Goal: Task Accomplishment & Management: Use online tool/utility

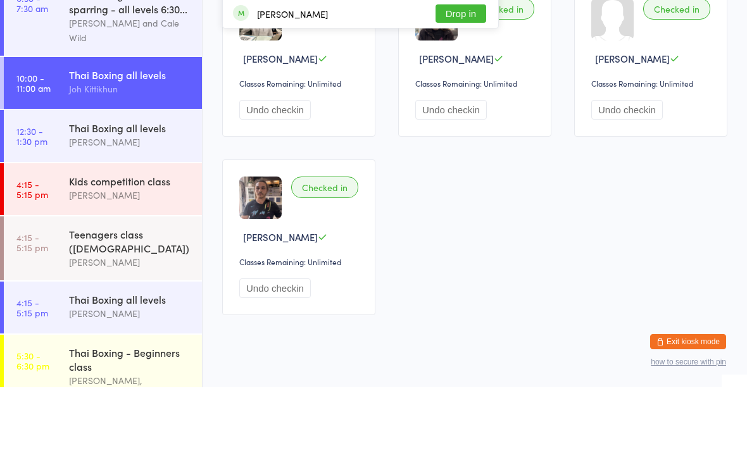
type input "Danie"
click at [461, 104] on button "Drop in" at bounding box center [461, 98] width 51 height 18
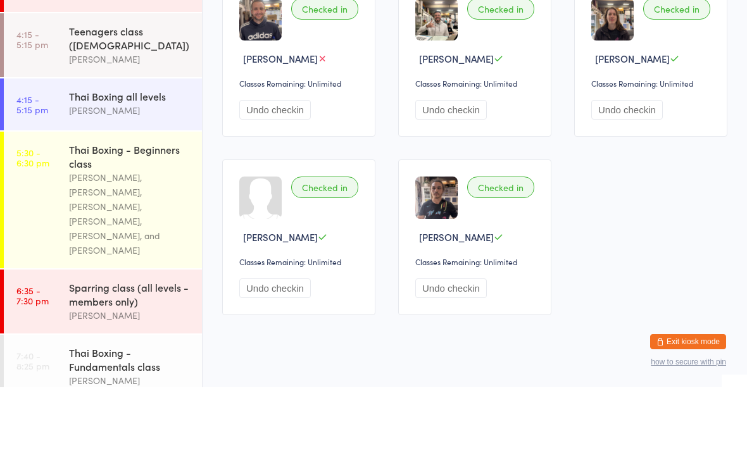
scroll to position [203, 0]
click at [146, 189] on div "[PERSON_NAME]" at bounding box center [130, 196] width 122 height 15
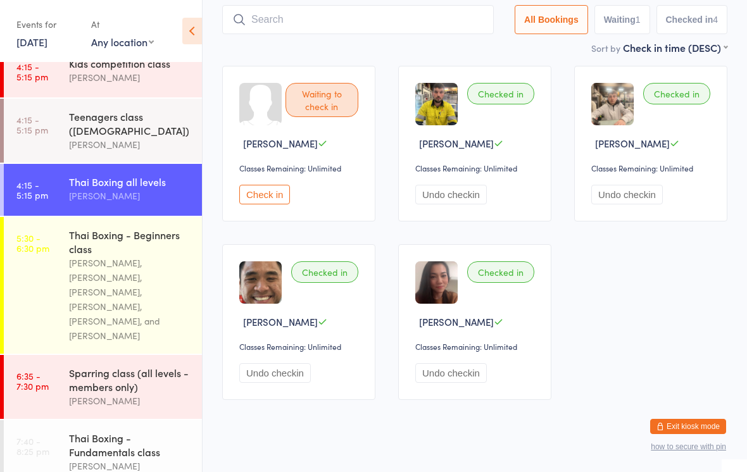
click at [162, 144] on div "[PERSON_NAME]" at bounding box center [130, 144] width 122 height 15
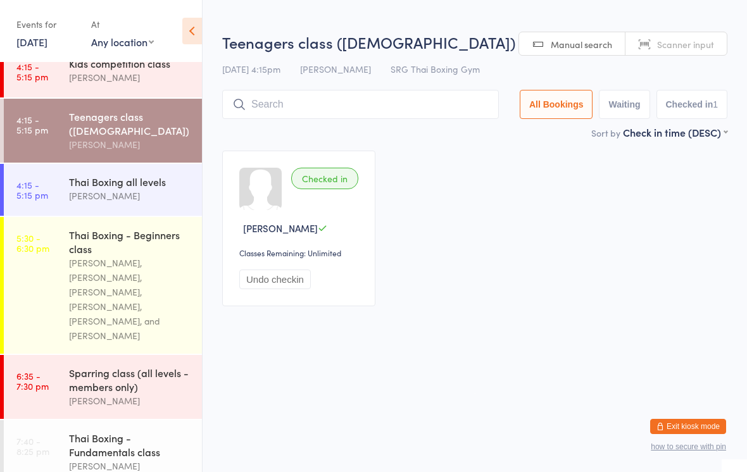
click at [386, 101] on input "search" at bounding box center [360, 104] width 277 height 29
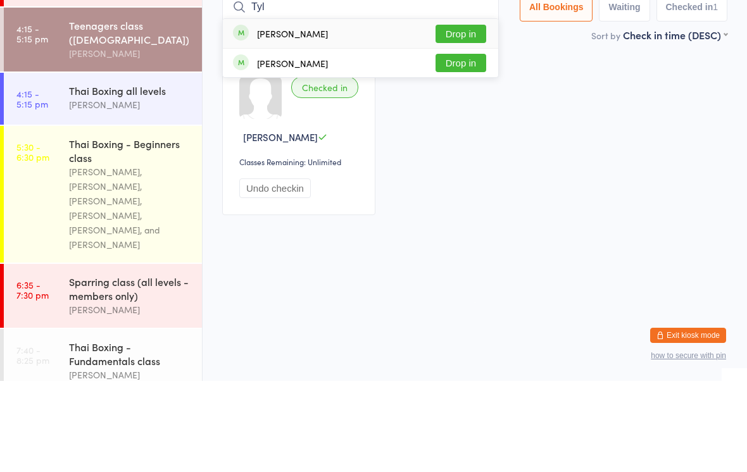
type input "Tyl"
click at [468, 116] on button "Drop in" at bounding box center [461, 125] width 51 height 18
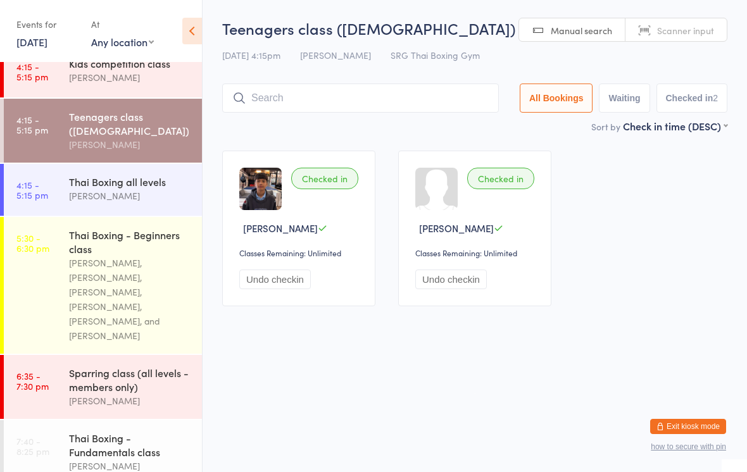
click at [333, 104] on input "search" at bounding box center [360, 98] width 277 height 29
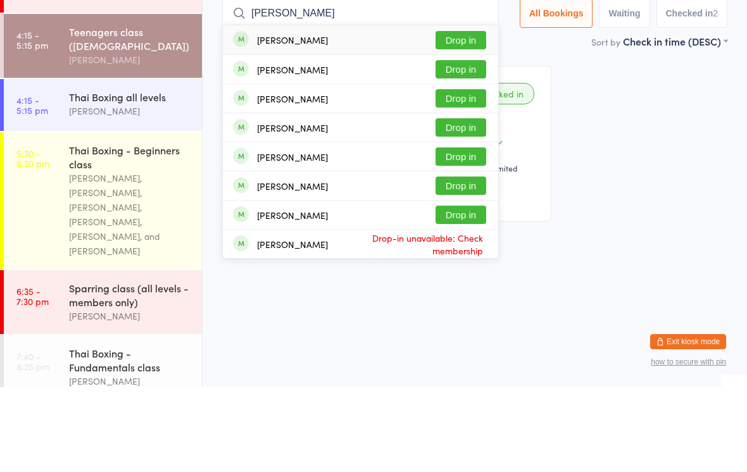
type input "[PERSON_NAME]"
click at [464, 145] on button "Drop in" at bounding box center [461, 154] width 51 height 18
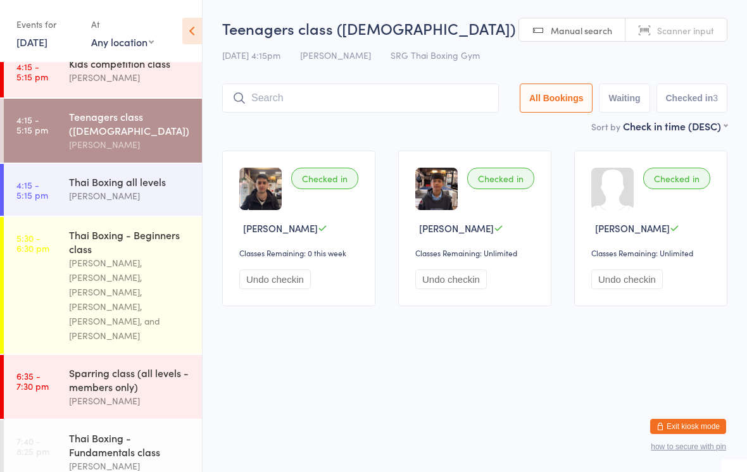
click at [375, 94] on input "search" at bounding box center [360, 98] width 277 height 29
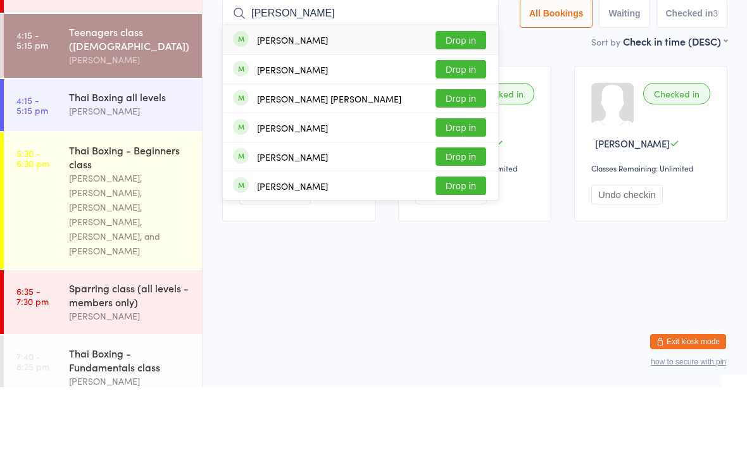
type input "[PERSON_NAME]"
click at [462, 116] on button "Drop in" at bounding box center [461, 125] width 51 height 18
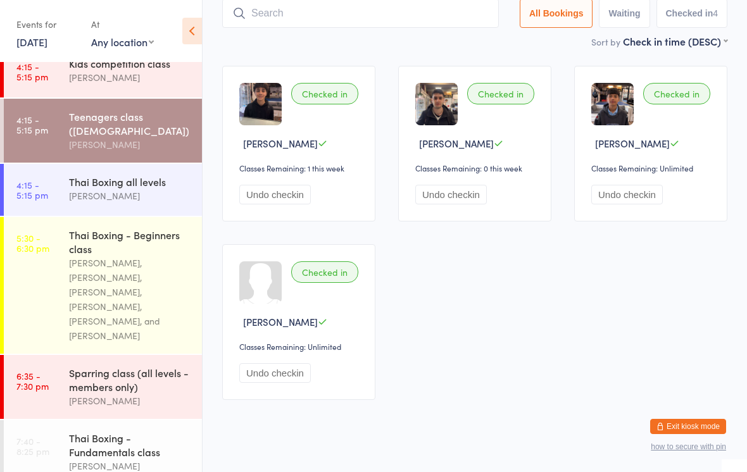
click at [159, 129] on div "Teenagers class ([DEMOGRAPHIC_DATA])" at bounding box center [130, 124] width 122 height 28
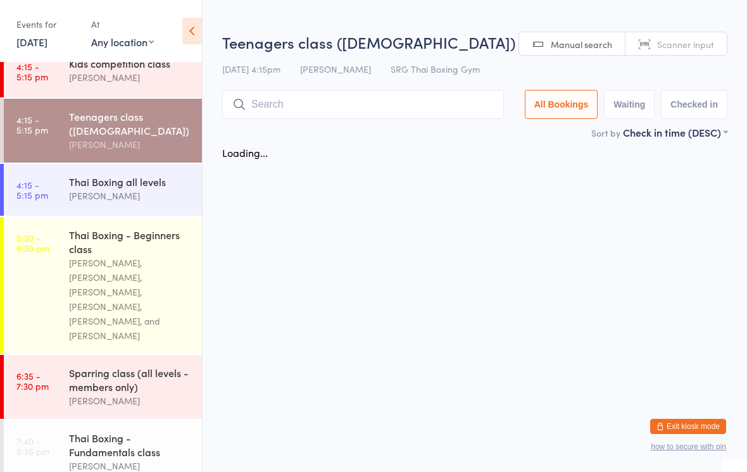
click at [409, 100] on input "search" at bounding box center [363, 104] width 282 height 29
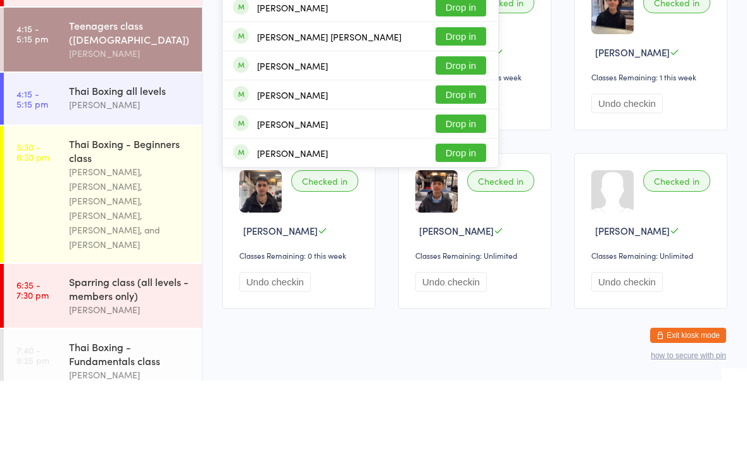
type input "[PERSON_NAME]"
click at [461, 33] on button "Drop in" at bounding box center [461, 40] width 51 height 18
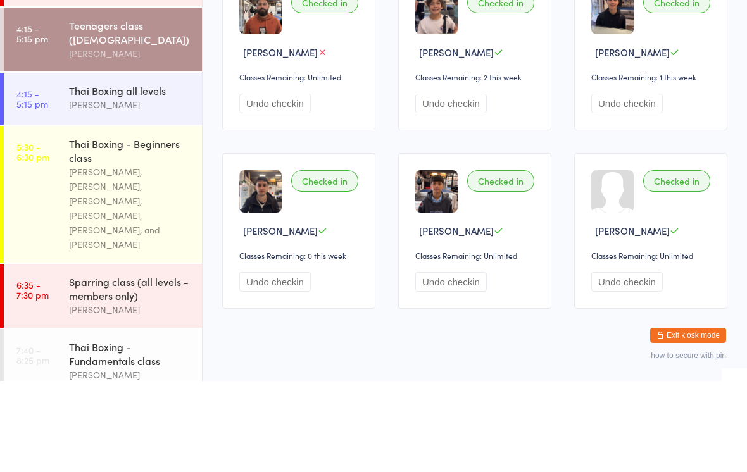
scroll to position [91, 0]
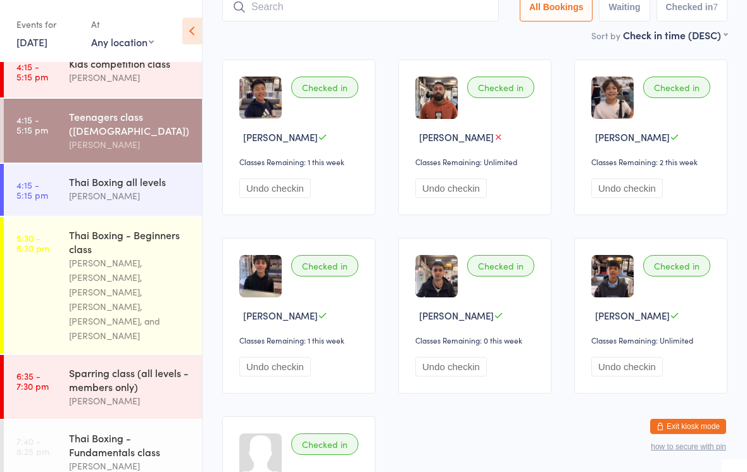
click at [168, 203] on div "[PERSON_NAME]" at bounding box center [130, 196] width 122 height 15
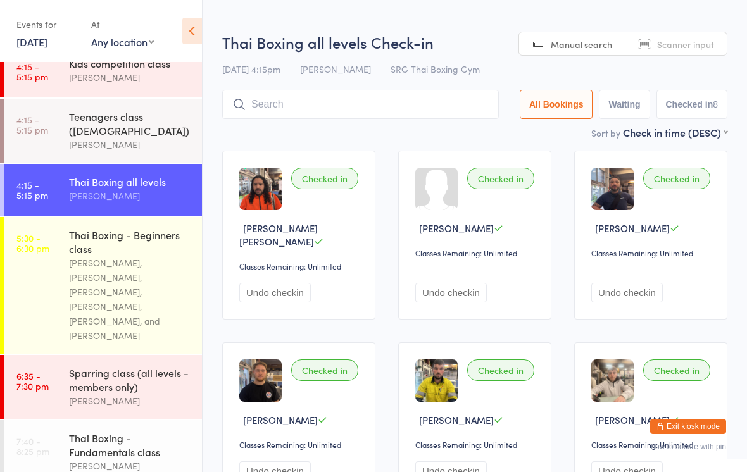
click at [424, 110] on input "search" at bounding box center [360, 104] width 277 height 29
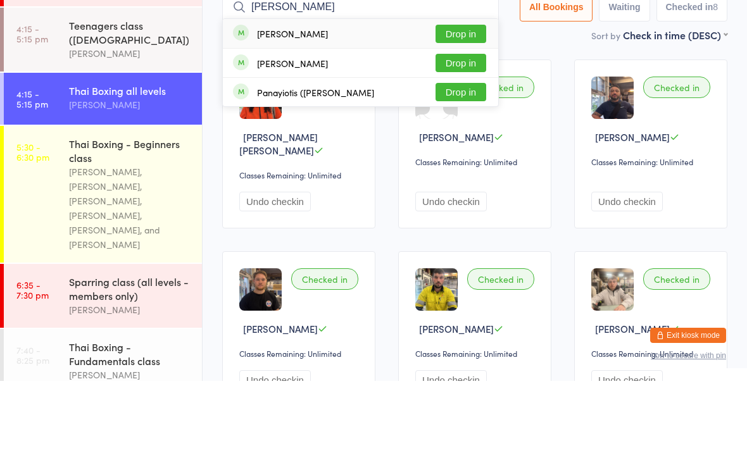
type input "[PERSON_NAME]"
click at [464, 116] on button "Drop in" at bounding box center [461, 125] width 51 height 18
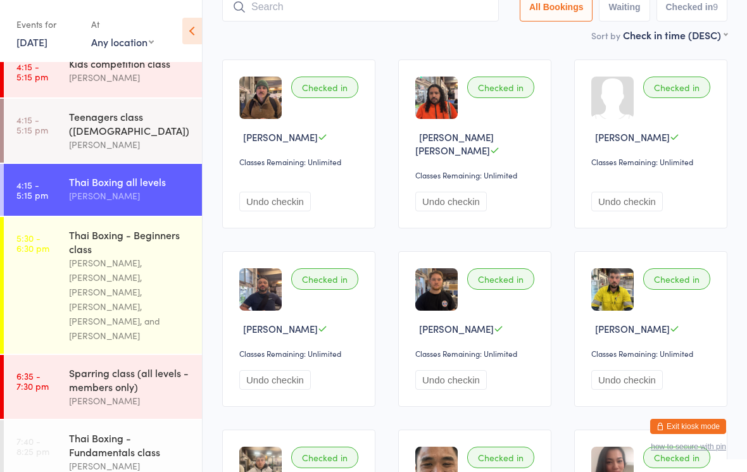
click at [49, 144] on link "4:15 - 5:15 pm Teenagers class ([DEMOGRAPHIC_DATA]) [PERSON_NAME]" at bounding box center [103, 131] width 198 height 64
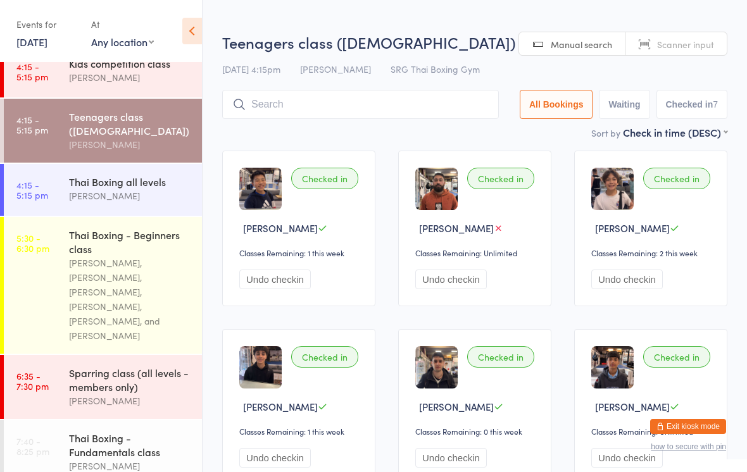
click at [311, 106] on input "search" at bounding box center [360, 104] width 277 height 29
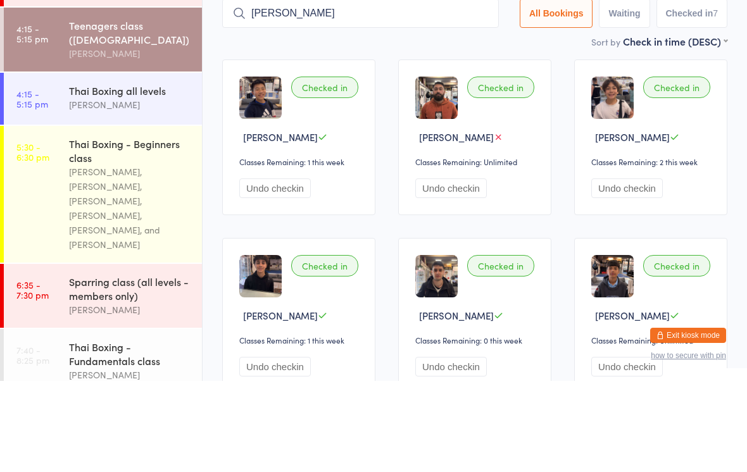
type input "[PERSON_NAME]"
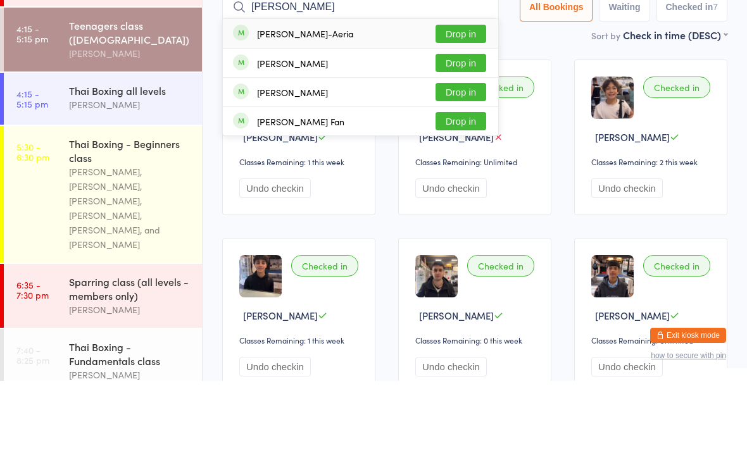
click at [444, 116] on button "Drop in" at bounding box center [461, 125] width 51 height 18
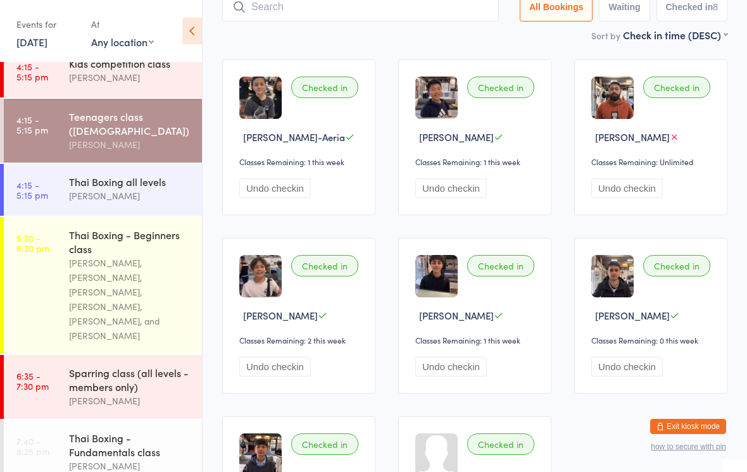
click at [151, 134] on div "Teenagers class ([DEMOGRAPHIC_DATA])" at bounding box center [130, 124] width 122 height 28
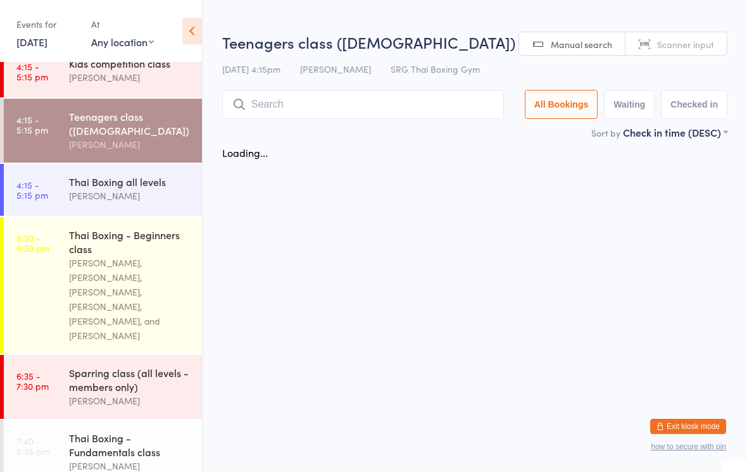
scroll to position [0, 0]
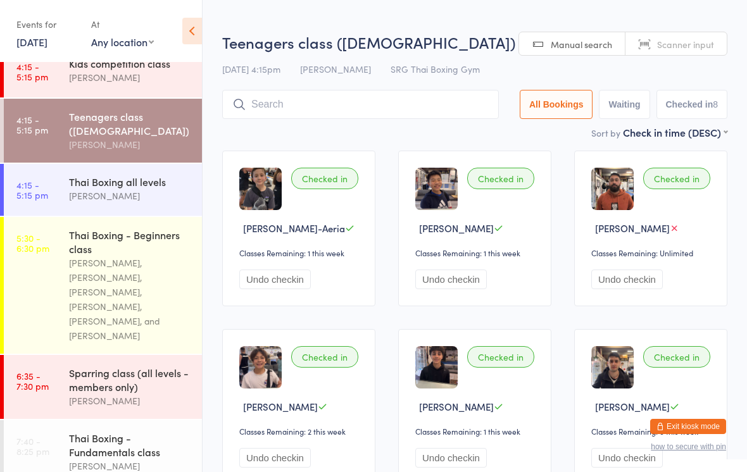
click at [359, 119] on input "search" at bounding box center [360, 104] width 277 height 29
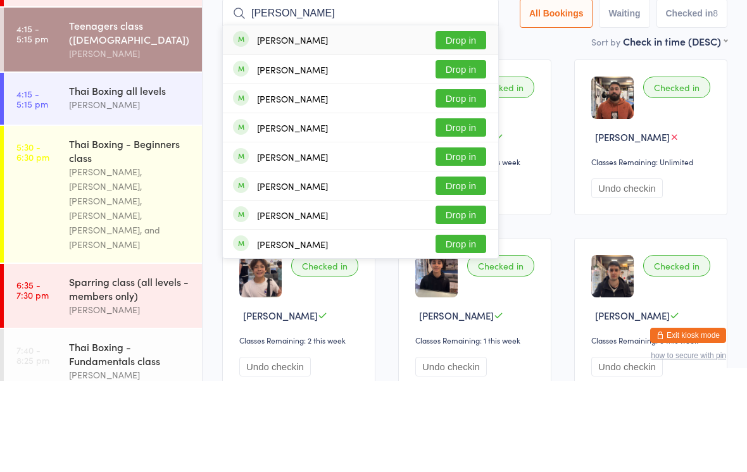
type input "[PERSON_NAME]"
click at [469, 151] on button "Drop in" at bounding box center [461, 160] width 51 height 18
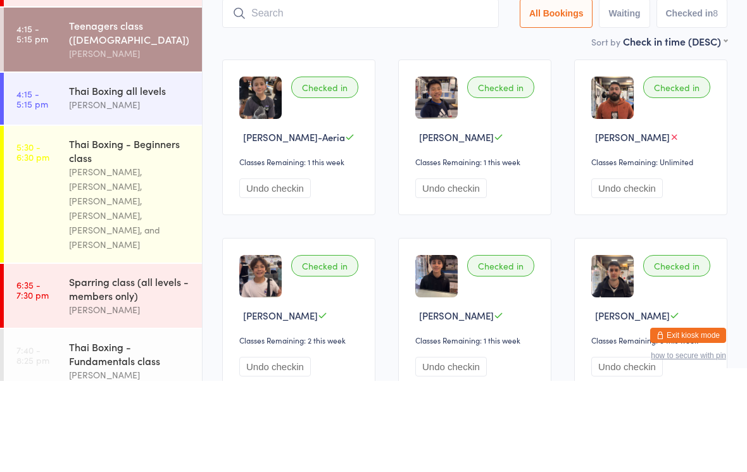
scroll to position [91, 0]
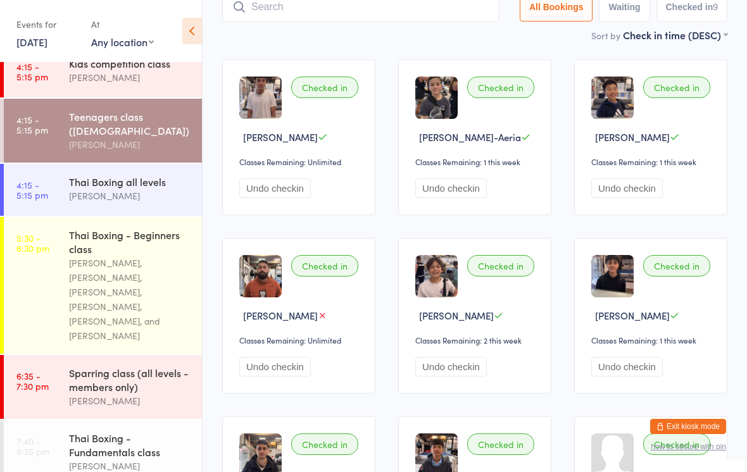
click at [357, 21] on input "search" at bounding box center [360, 6] width 277 height 29
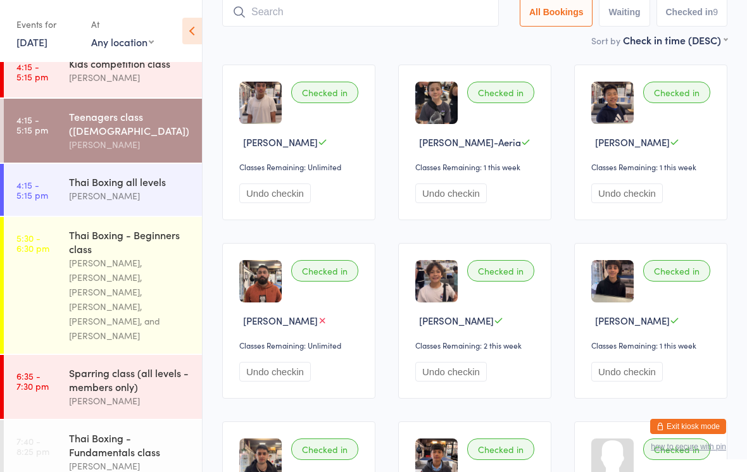
scroll to position [85, 0]
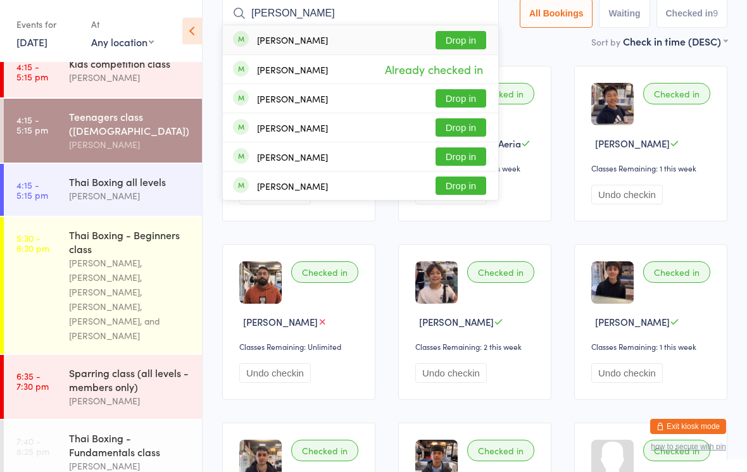
type input "[PERSON_NAME]"
click at [462, 39] on button "Drop in" at bounding box center [461, 40] width 51 height 18
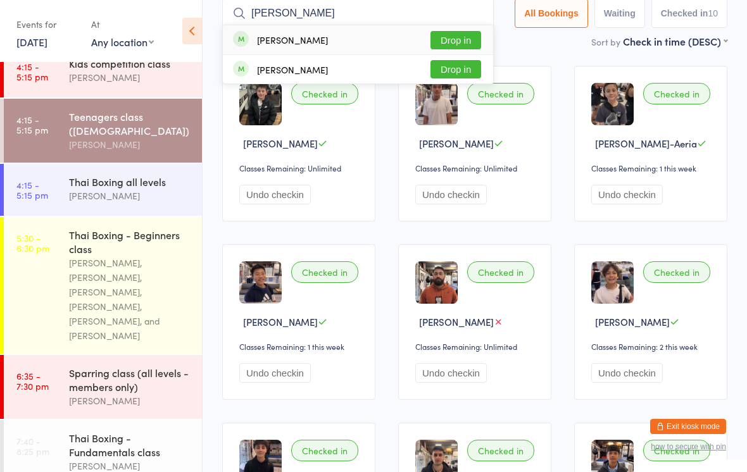
type input "[PERSON_NAME]"
click at [470, 41] on button "Drop in" at bounding box center [456, 40] width 51 height 18
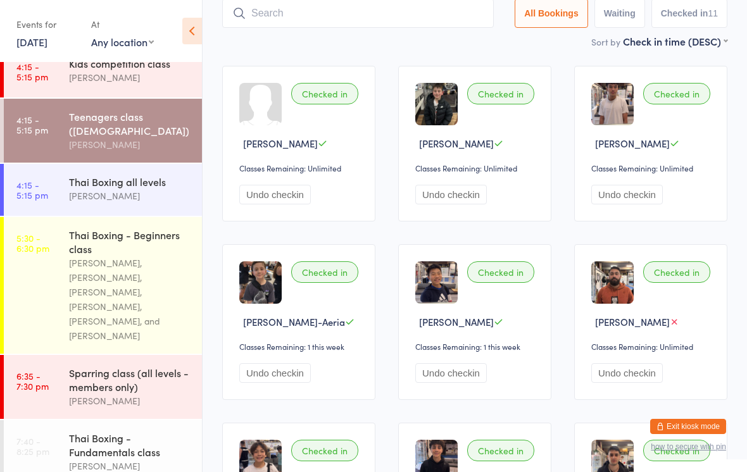
click at [391, 22] on input "search" at bounding box center [358, 13] width 272 height 29
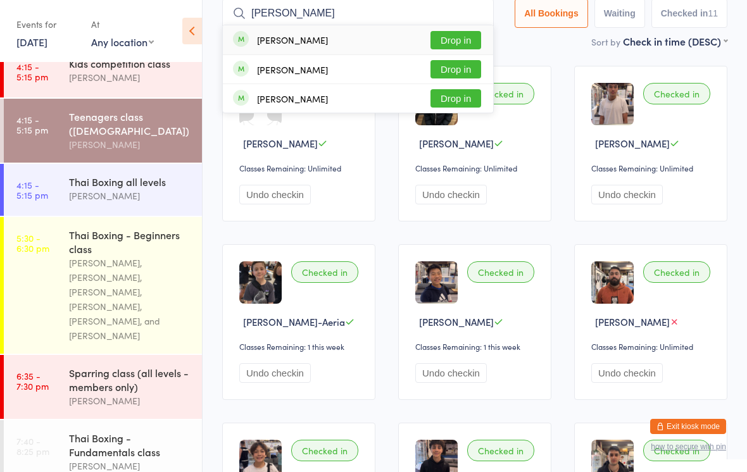
type input "[PERSON_NAME]"
click at [459, 40] on button "Drop in" at bounding box center [456, 40] width 51 height 18
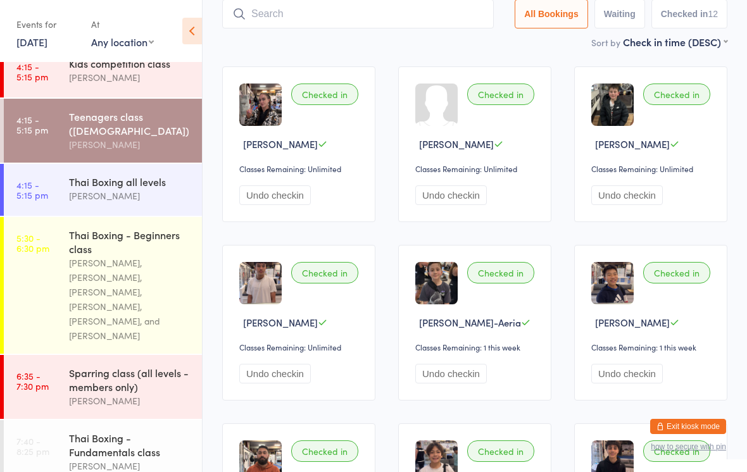
click at [354, 26] on input "search" at bounding box center [358, 13] width 272 height 29
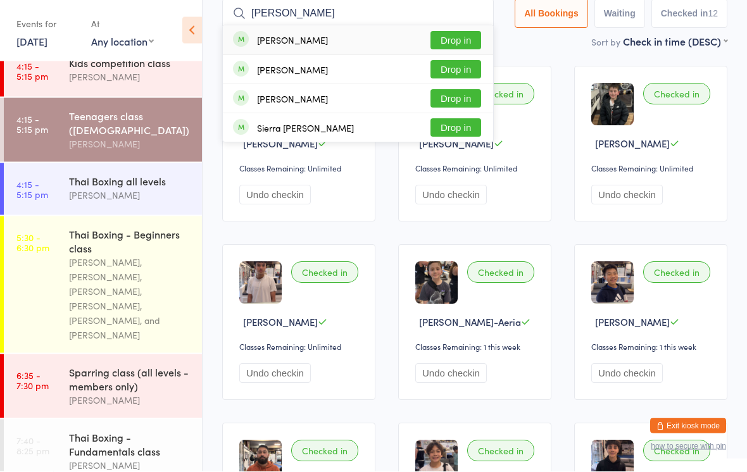
type input "[PERSON_NAME]"
click at [464, 47] on button "Drop in" at bounding box center [456, 41] width 51 height 18
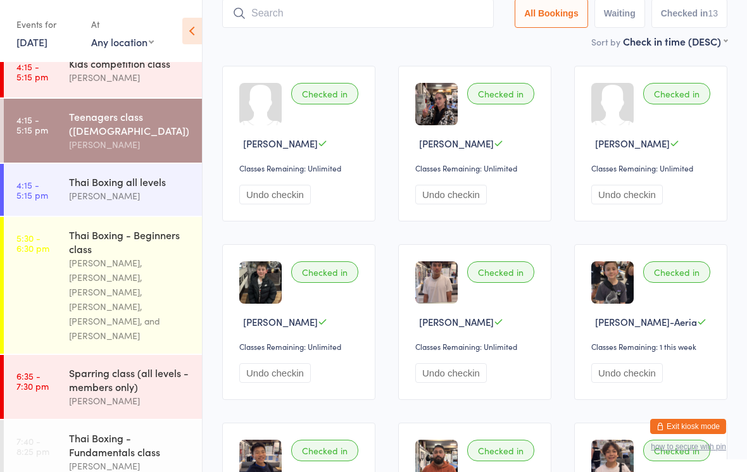
click at [110, 279] on div "[PERSON_NAME], [PERSON_NAME], [PERSON_NAME], [PERSON_NAME], [PERSON_NAME], and …" at bounding box center [130, 299] width 122 height 87
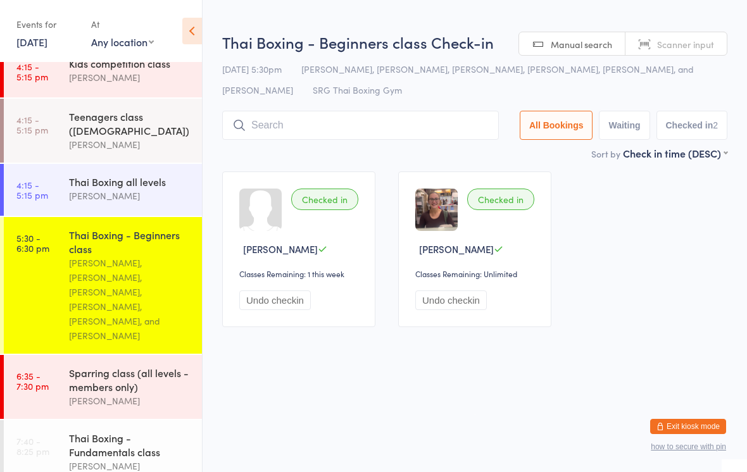
click at [340, 129] on input "search" at bounding box center [360, 125] width 277 height 29
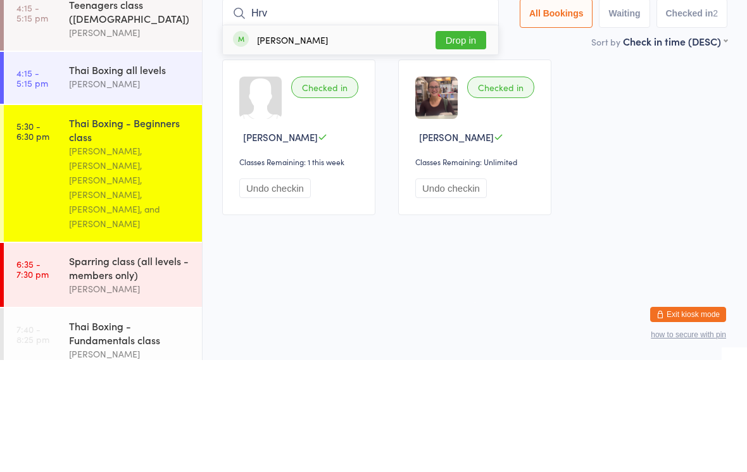
type input "Hrv"
click at [467, 143] on button "Drop in" at bounding box center [461, 152] width 51 height 18
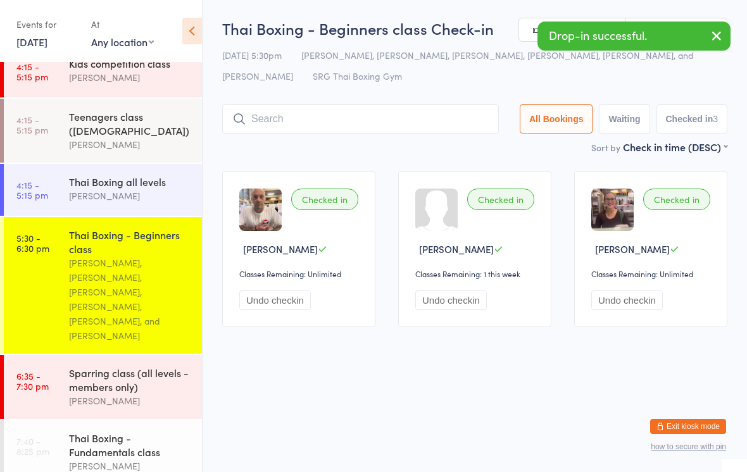
click at [279, 125] on input "search" at bounding box center [360, 118] width 277 height 29
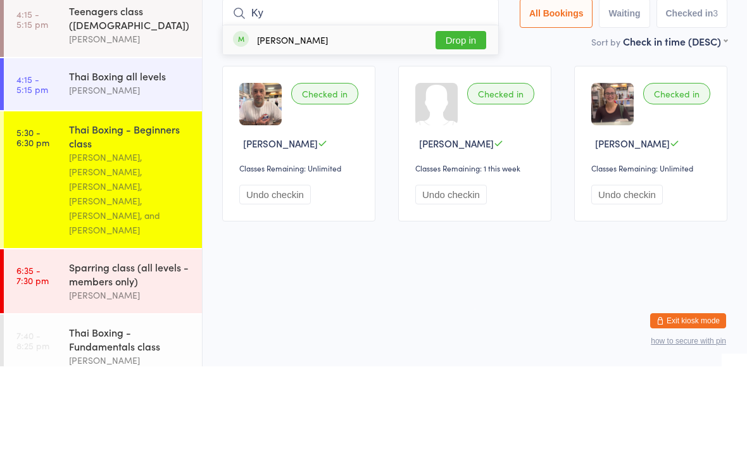
type input "Ky"
click at [465, 137] on button "Drop in" at bounding box center [461, 146] width 51 height 18
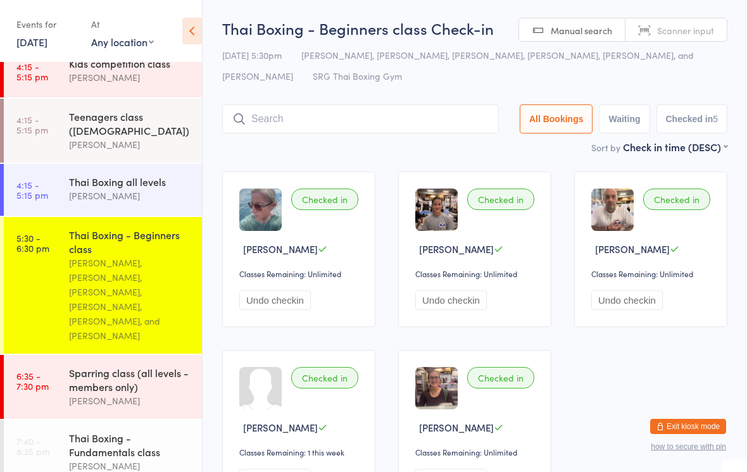
click at [393, 121] on input "search" at bounding box center [360, 118] width 277 height 29
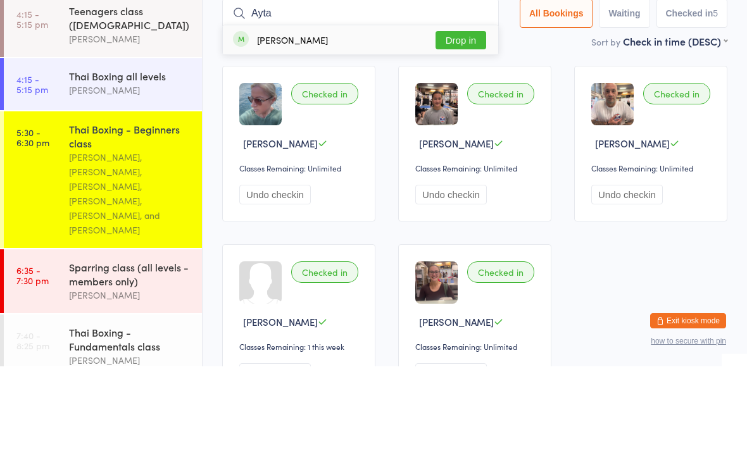
type input "Ayta"
click at [469, 137] on button "Drop in" at bounding box center [461, 146] width 51 height 18
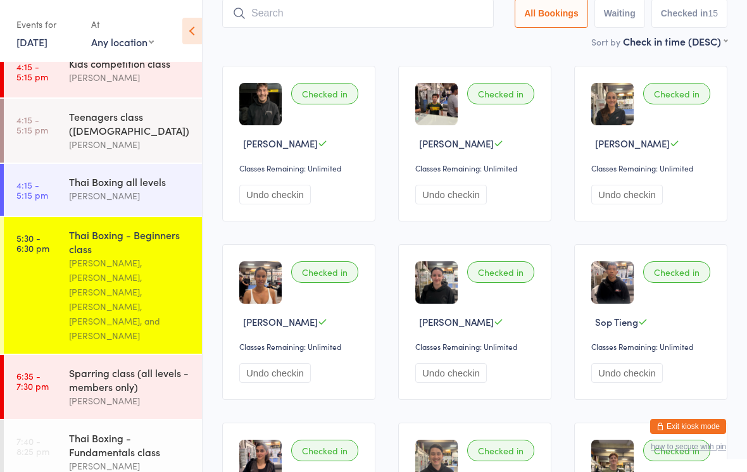
click at [398, 8] on input "search" at bounding box center [358, 13] width 272 height 29
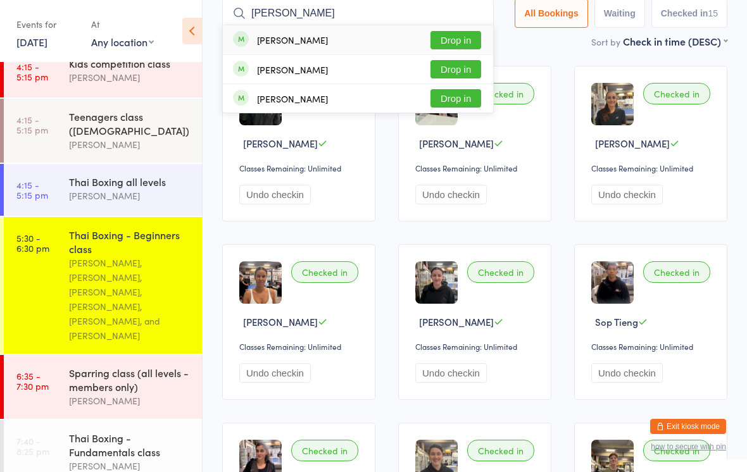
type input "[PERSON_NAME]"
click at [457, 72] on button "Drop in" at bounding box center [456, 69] width 51 height 18
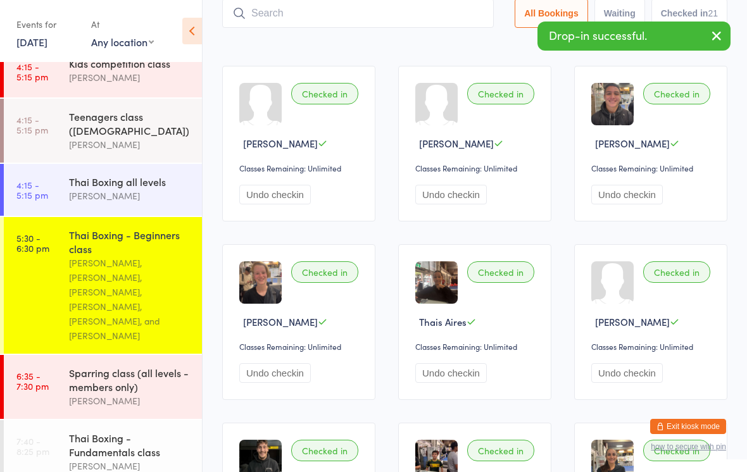
click at [315, 20] on input "search" at bounding box center [358, 13] width 272 height 29
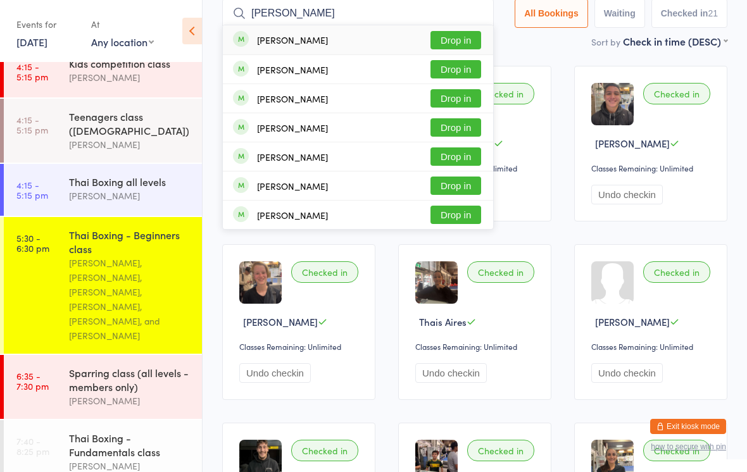
type input "[PERSON_NAME]"
click at [447, 35] on button "Drop in" at bounding box center [456, 40] width 51 height 18
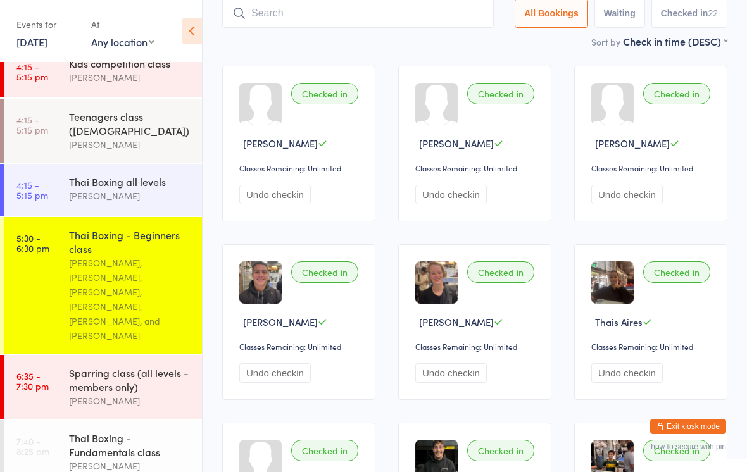
click at [263, 15] on input "search" at bounding box center [358, 13] width 272 height 29
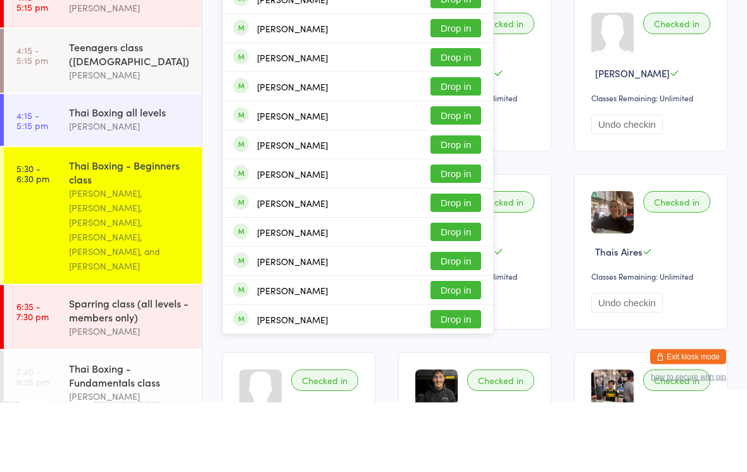
type input "[PERSON_NAME]"
click at [441, 206] on button "Drop in" at bounding box center [456, 215] width 51 height 18
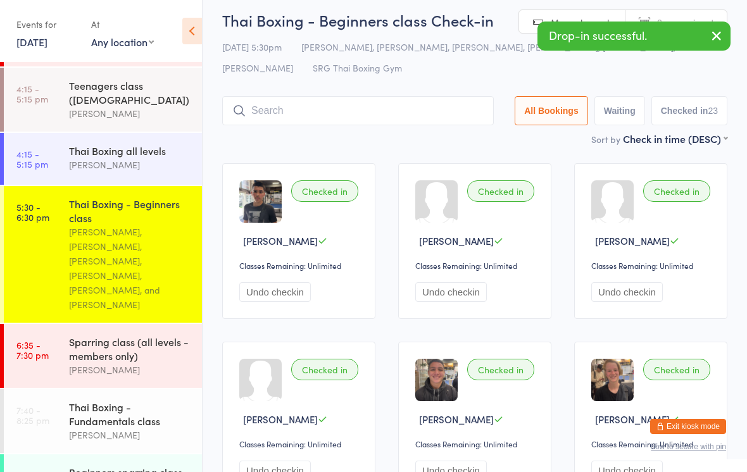
scroll to position [233, 0]
click at [241, 139] on div "Sort by Check in time (DESC) First name (ASC) First name (DESC) Last name (ASC)…" at bounding box center [474, 139] width 505 height 14
click at [38, 341] on time "6:35 - 7:30 pm" at bounding box center [32, 351] width 32 height 20
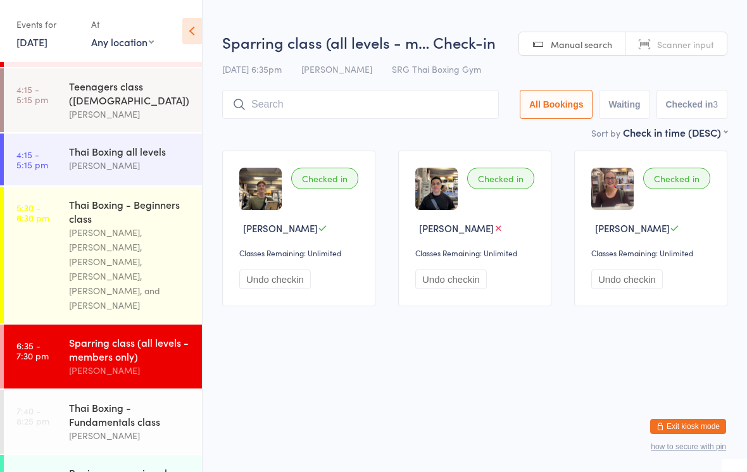
click at [274, 97] on input "search" at bounding box center [360, 104] width 277 height 29
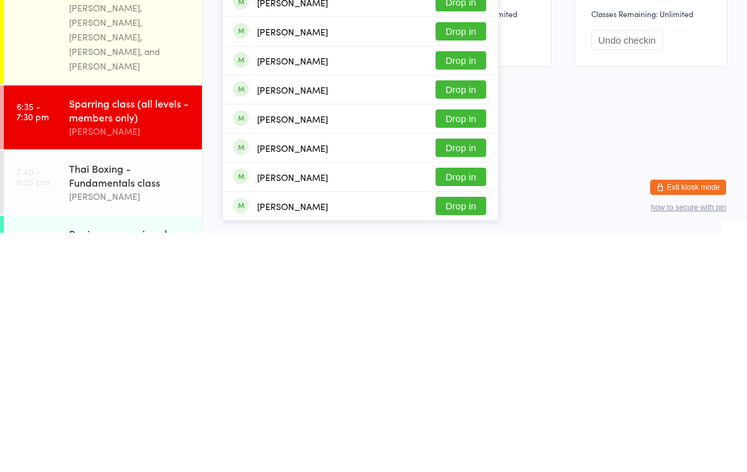
type input "[PERSON_NAME]"
click at [452, 378] on button "Drop in" at bounding box center [461, 387] width 51 height 18
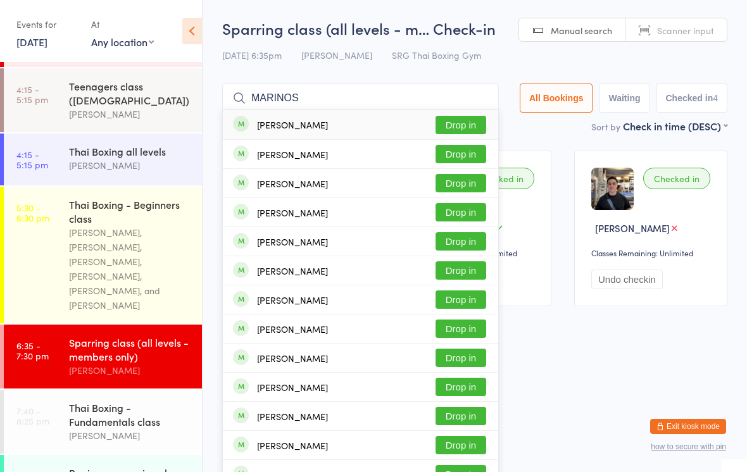
type input "MARINOS"
click at [457, 117] on button "Drop in" at bounding box center [461, 125] width 51 height 18
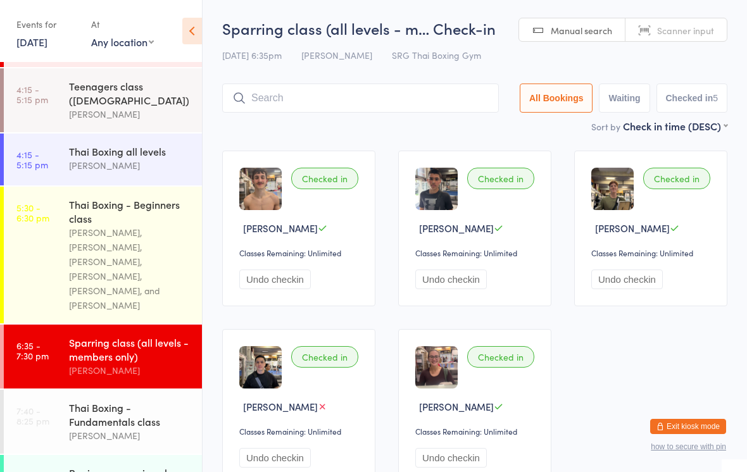
click at [441, 103] on input "search" at bounding box center [360, 98] width 277 height 29
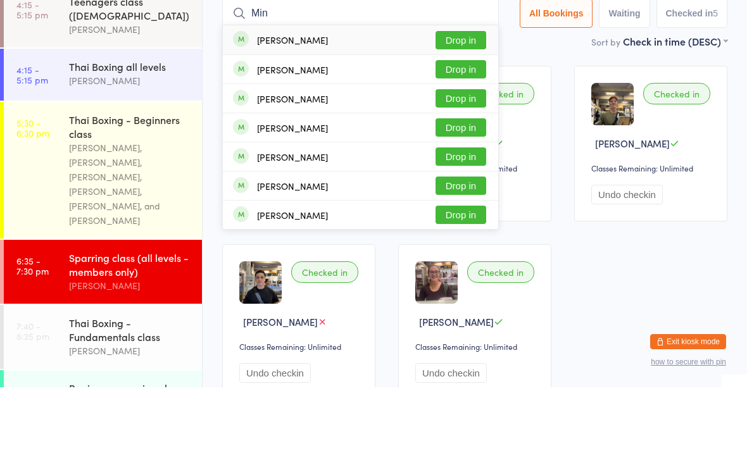
type input "Min"
click at [464, 116] on button "Drop in" at bounding box center [461, 125] width 51 height 18
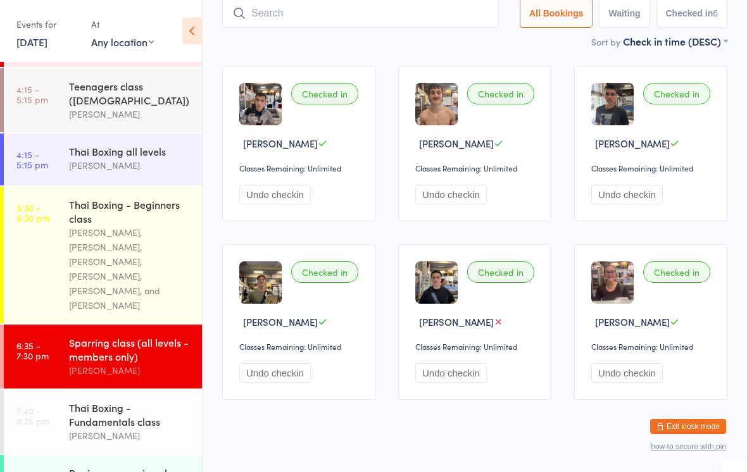
click at [350, 27] on input "search" at bounding box center [360, 13] width 277 height 29
type input "[PERSON_NAME]"
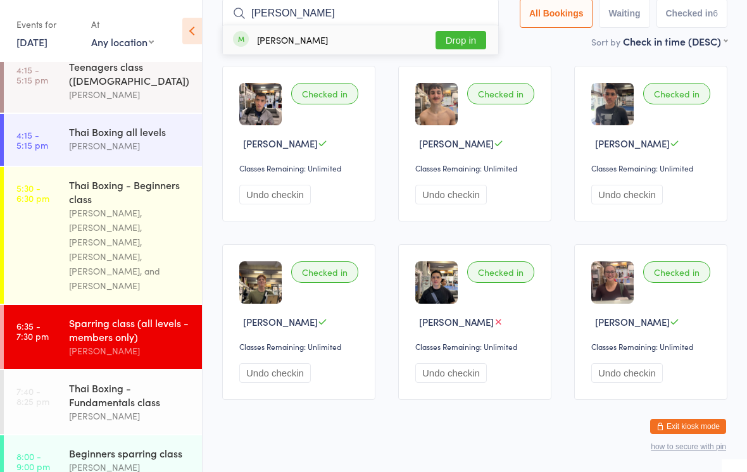
scroll to position [235, 0]
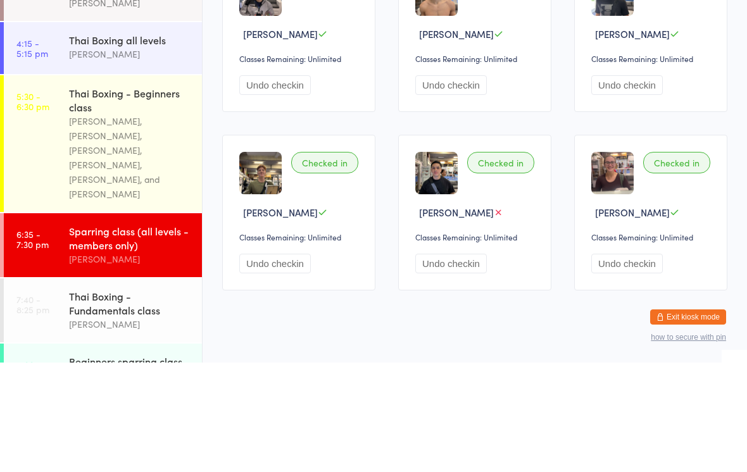
click at [137, 224] on div "[PERSON_NAME], [PERSON_NAME], [PERSON_NAME], [PERSON_NAME], [PERSON_NAME], and …" at bounding box center [130, 267] width 122 height 87
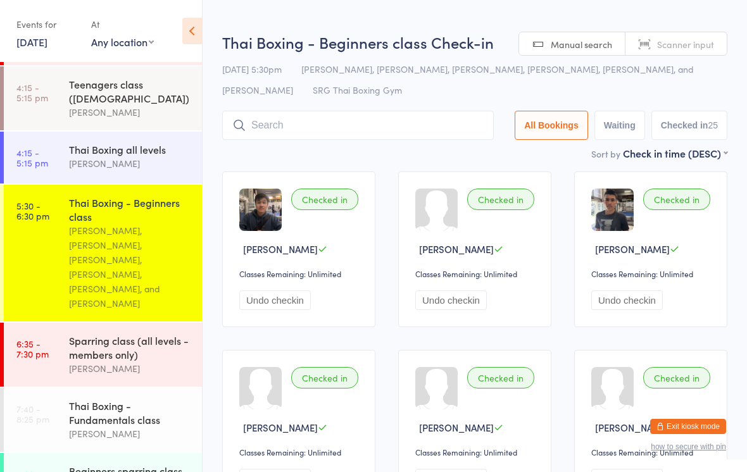
click at [281, 129] on input "search" at bounding box center [358, 125] width 272 height 29
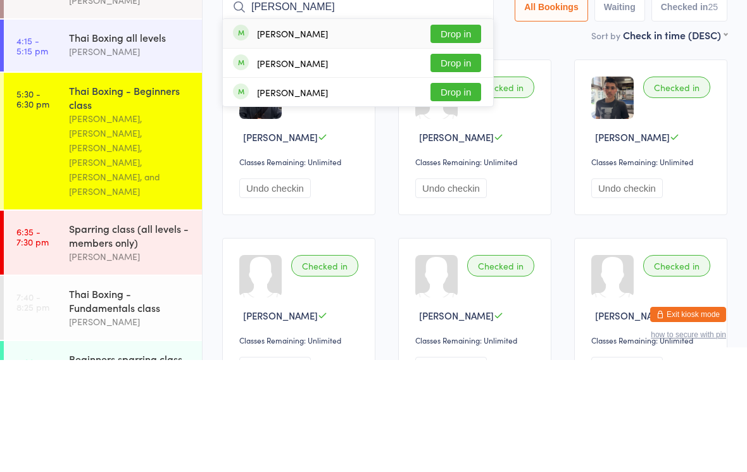
type input "[PERSON_NAME]"
click at [455, 137] on button "Drop in" at bounding box center [456, 146] width 51 height 18
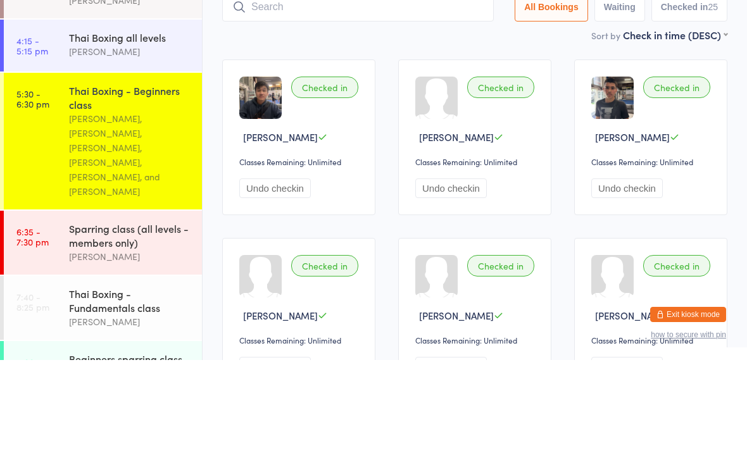
scroll to position [112, 0]
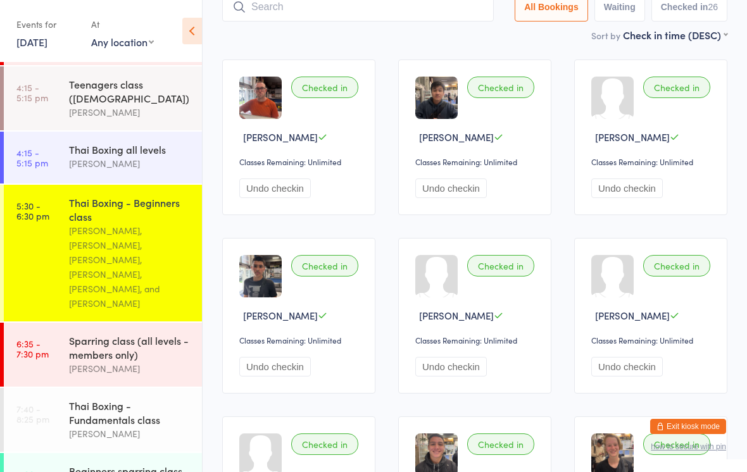
click at [397, 16] on input "search" at bounding box center [358, 6] width 272 height 29
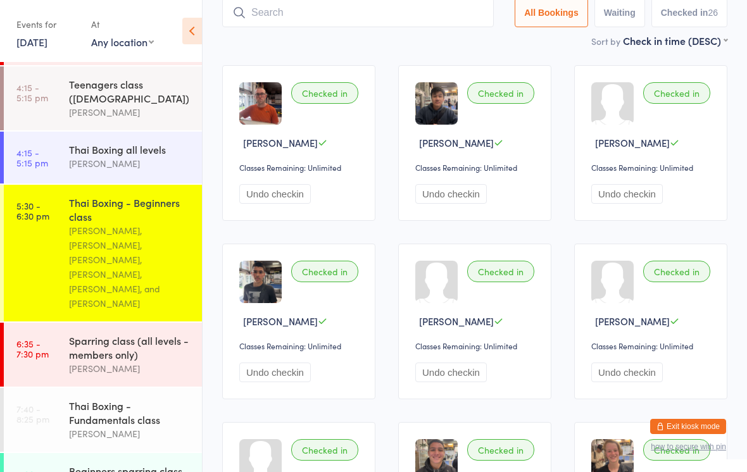
scroll to position [106, 0]
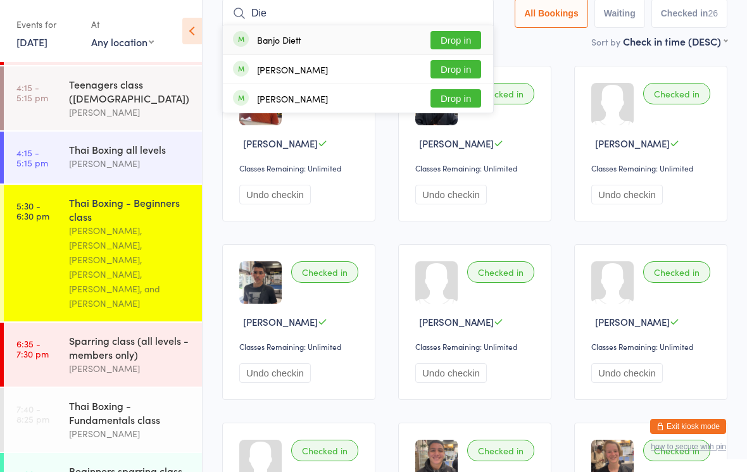
type input "Die"
click at [357, 64] on div "[PERSON_NAME] Drop in" at bounding box center [358, 69] width 270 height 28
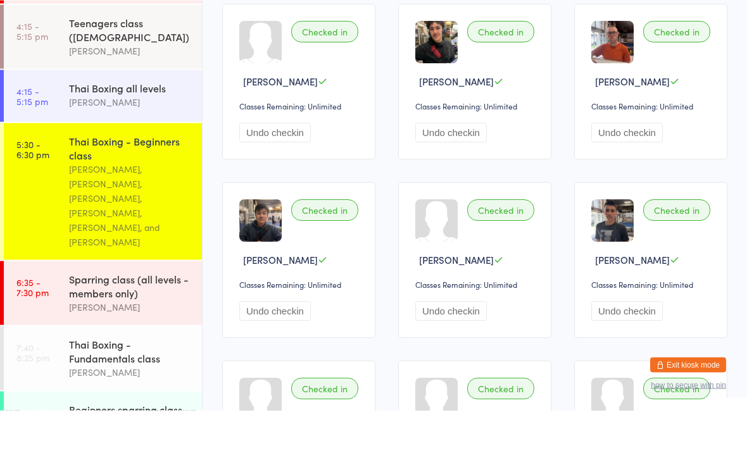
scroll to position [233, 0]
